Goal: Information Seeking & Learning: Check status

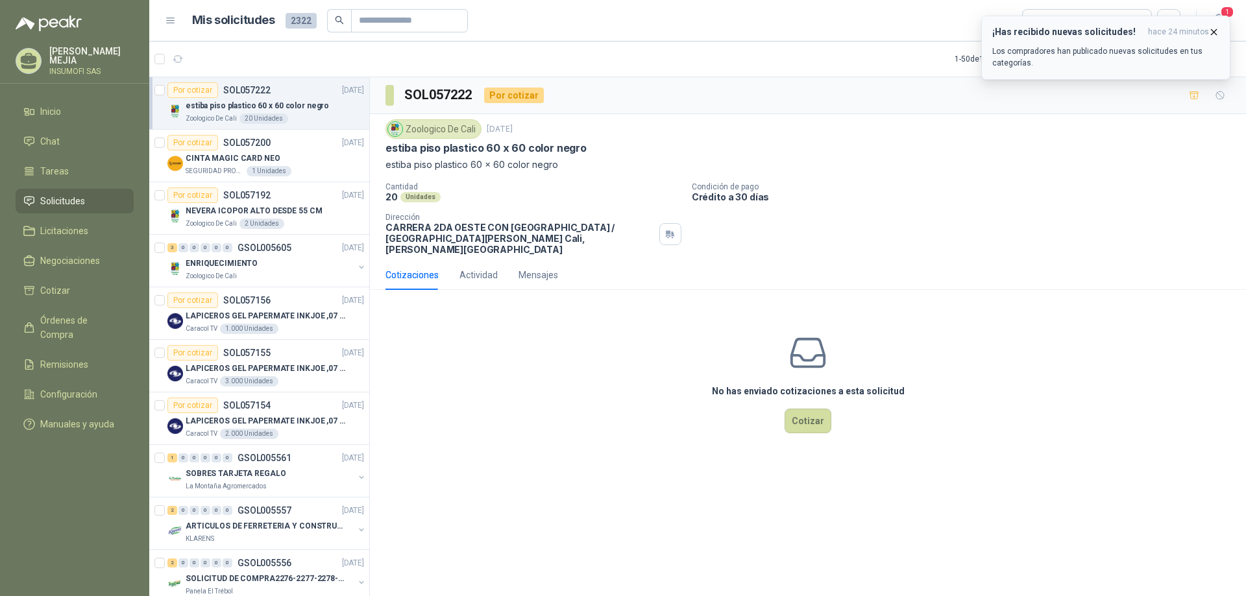
click at [1105, 49] on p "Los compradores han publicado nuevas solicitudes en tus categorías." at bounding box center [1105, 56] width 227 height 23
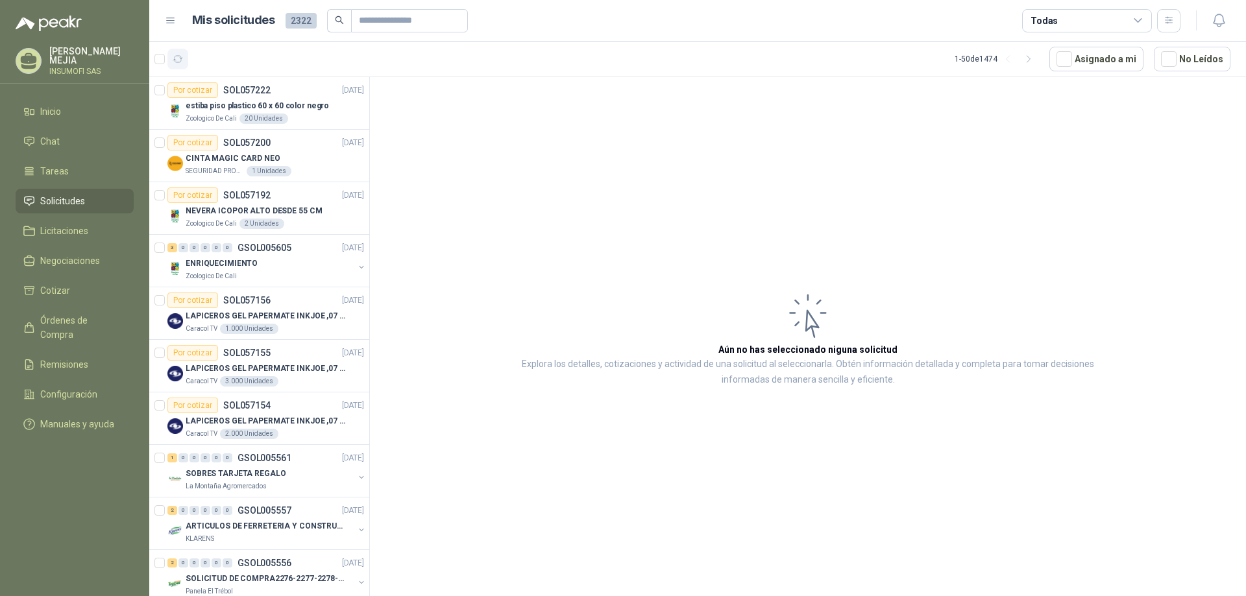
click at [178, 60] on icon "button" at bounding box center [178, 59] width 11 height 11
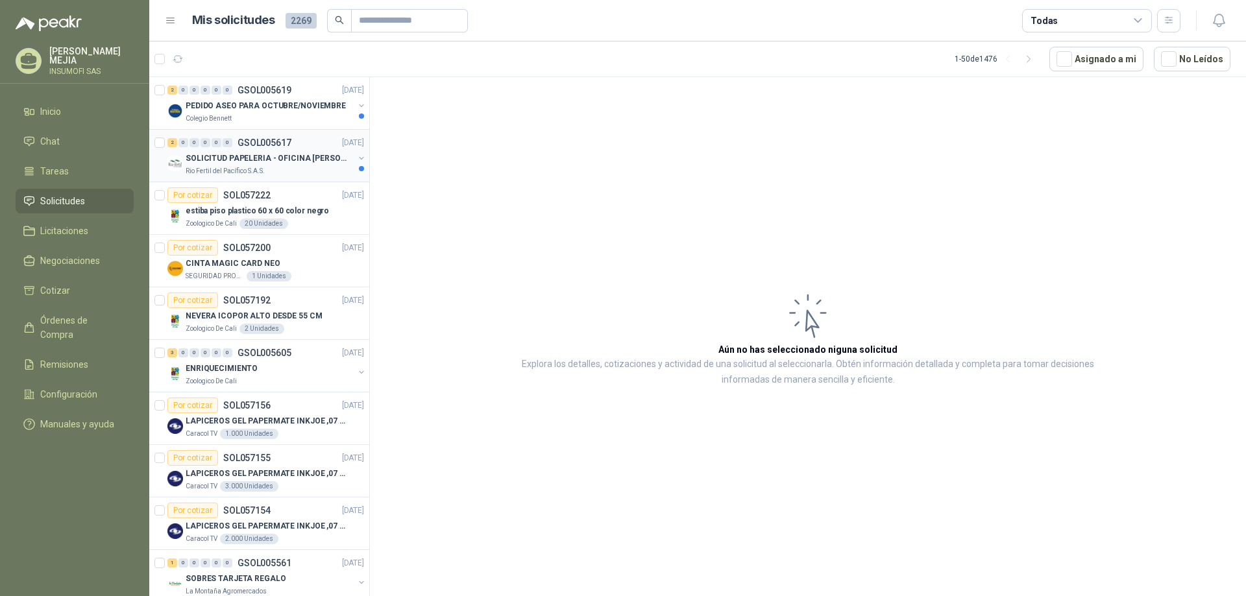
click at [241, 158] on p "SOLICITUD PAPELERIA - OFICINA [PERSON_NAME]" at bounding box center [267, 159] width 162 height 12
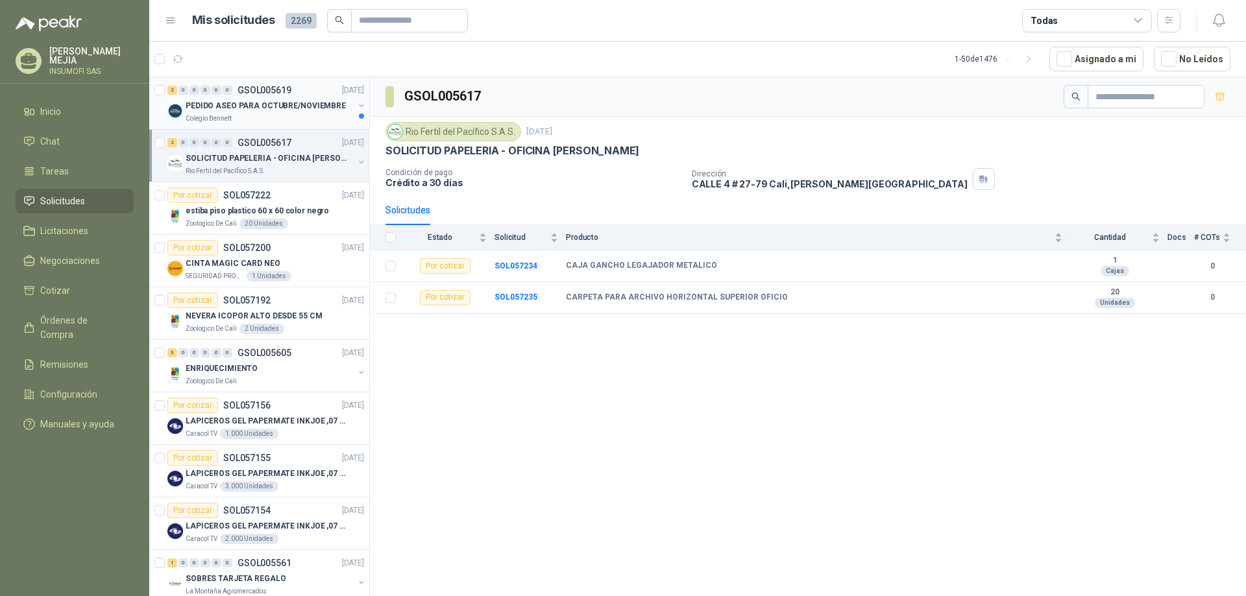
click at [267, 97] on div "2 0 0 0 0 0 GSOL005619 [DATE]" at bounding box center [266, 90] width 199 height 16
